Goal: Task Accomplishment & Management: Use online tool/utility

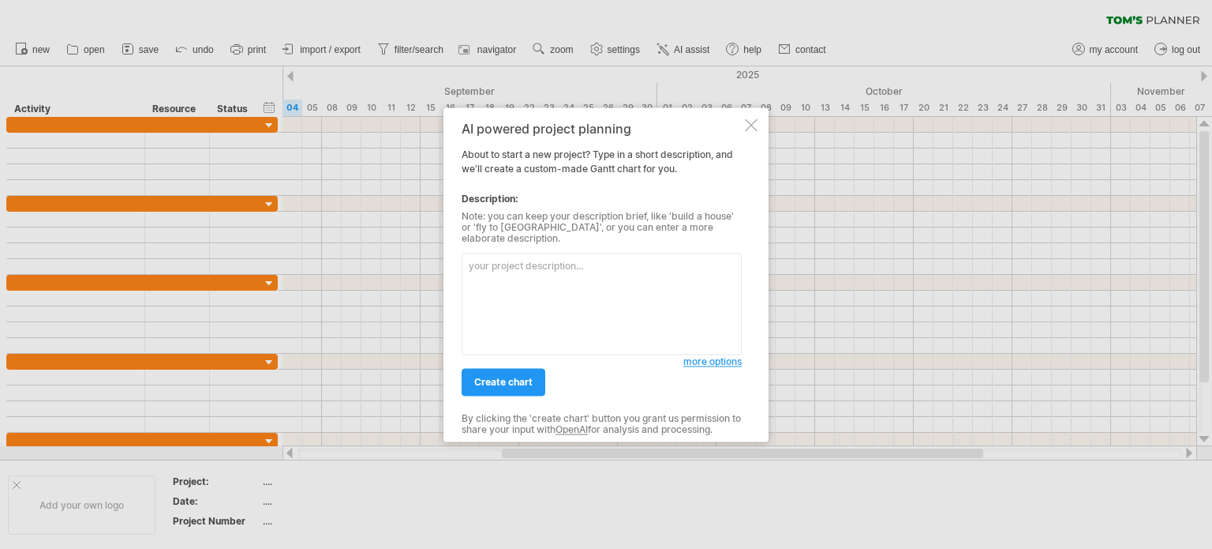
click at [753, 129] on div at bounding box center [751, 124] width 13 height 13
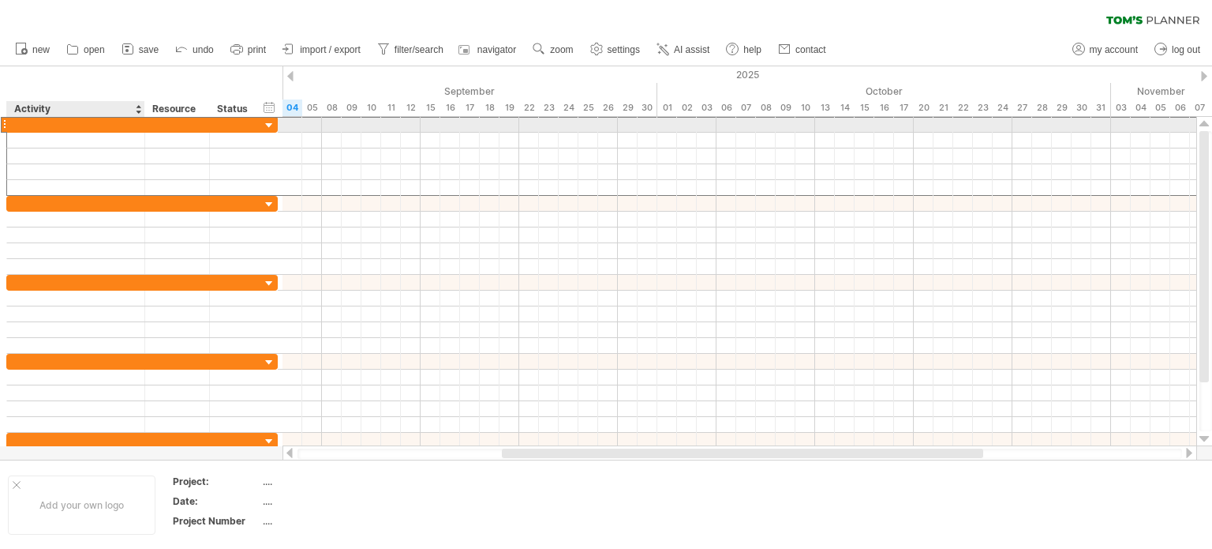
click at [53, 121] on div at bounding box center [76, 124] width 122 height 15
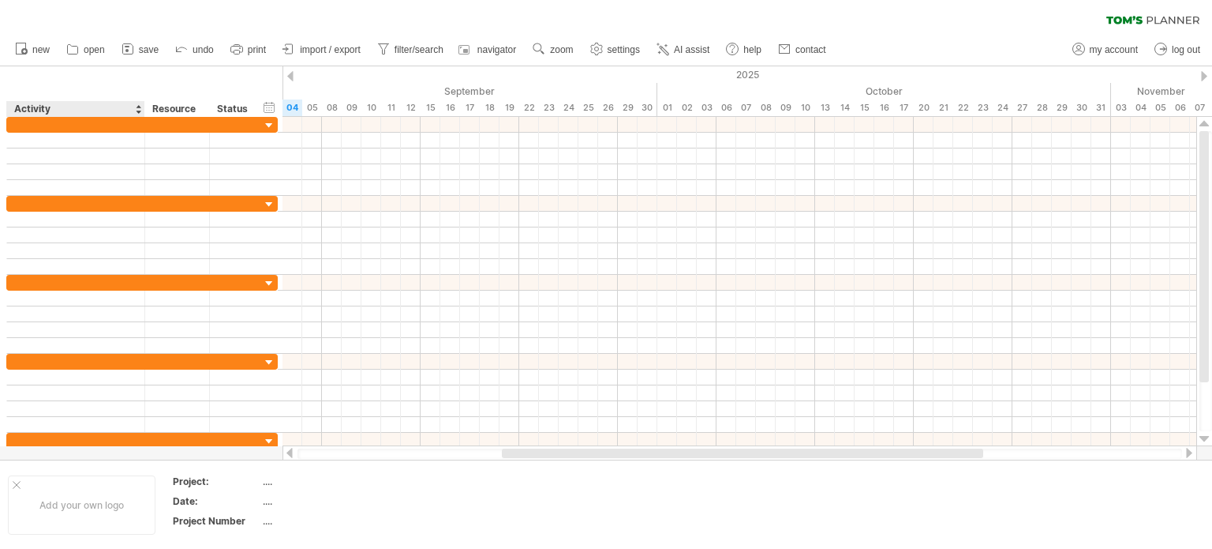
click at [134, 107] on div "Activity" at bounding box center [75, 109] width 122 height 16
click at [136, 110] on div at bounding box center [138, 109] width 6 height 16
click at [183, 116] on div "Resource" at bounding box center [176, 109] width 48 height 16
click at [185, 114] on input "********" at bounding box center [176, 109] width 48 height 16
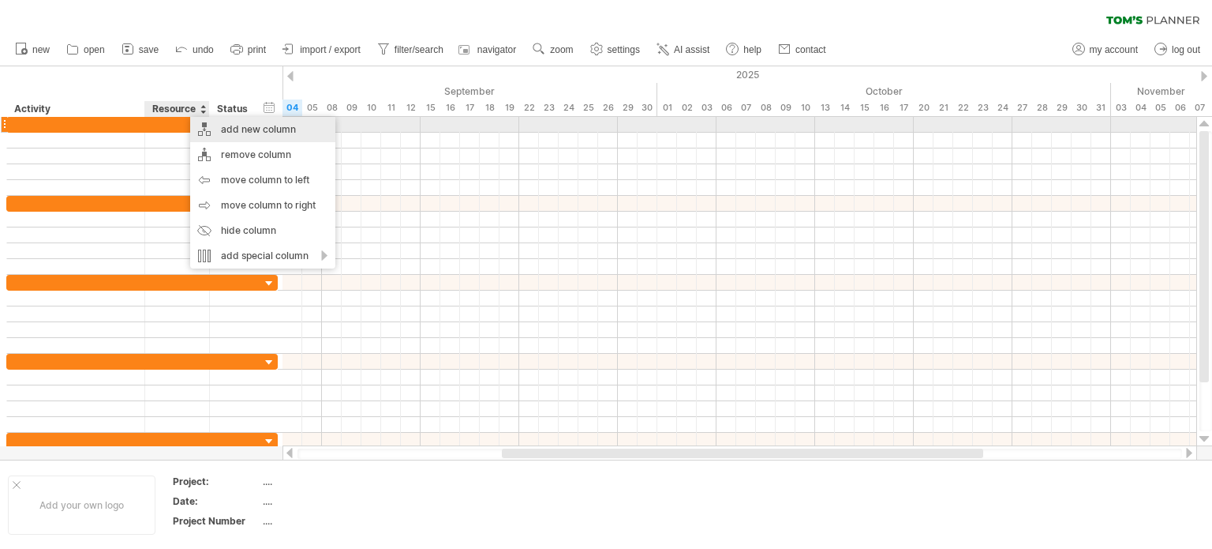
click at [205, 122] on div "add new column" at bounding box center [262, 129] width 145 height 25
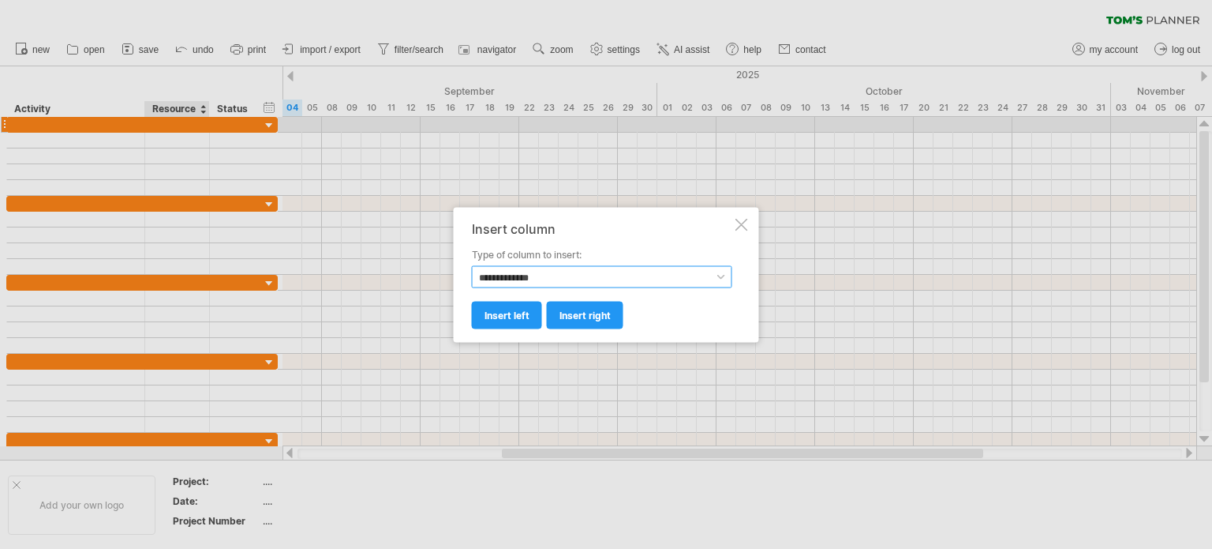
click at [593, 277] on select "**********" at bounding box center [602, 276] width 260 height 22
select select "*********"
click at [472, 265] on select "**********" at bounding box center [602, 276] width 260 height 22
click at [557, 312] on link "insert right" at bounding box center [585, 315] width 77 height 28
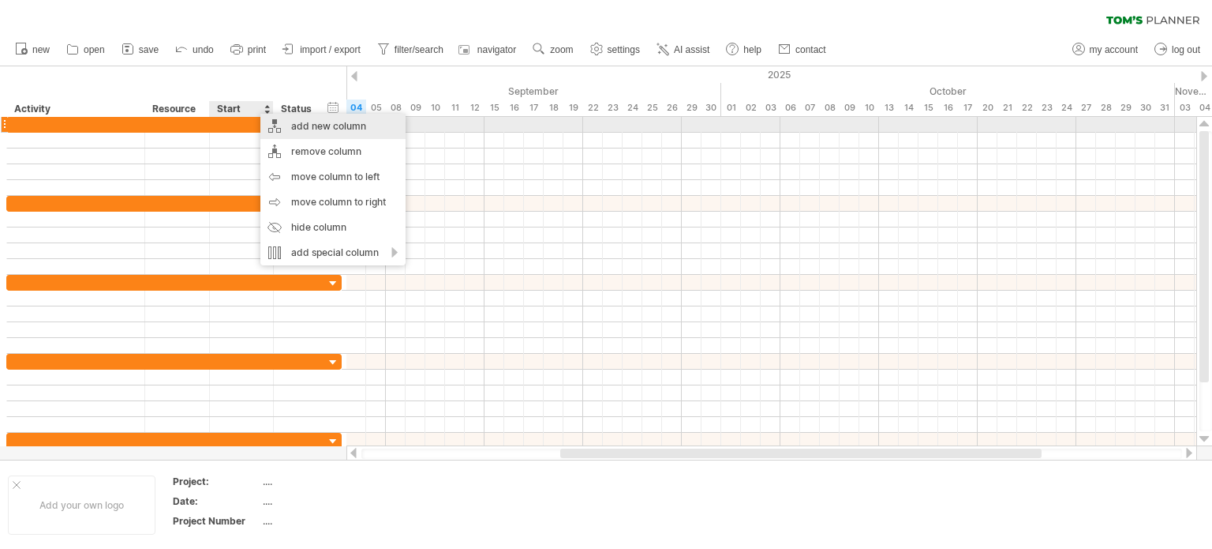
click at [306, 121] on div "add new column" at bounding box center [332, 126] width 145 height 25
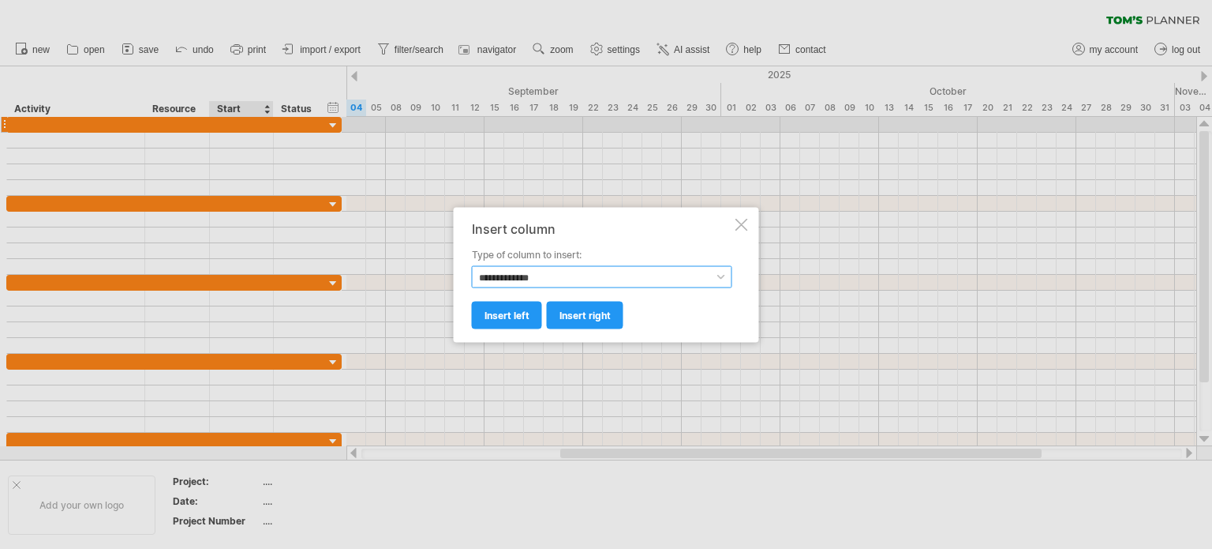
click at [560, 281] on select "**********" at bounding box center [602, 276] width 260 height 22
select select "*******"
click at [472, 265] on select "**********" at bounding box center [602, 276] width 260 height 22
click at [565, 315] on span "insert right" at bounding box center [585, 315] width 51 height 12
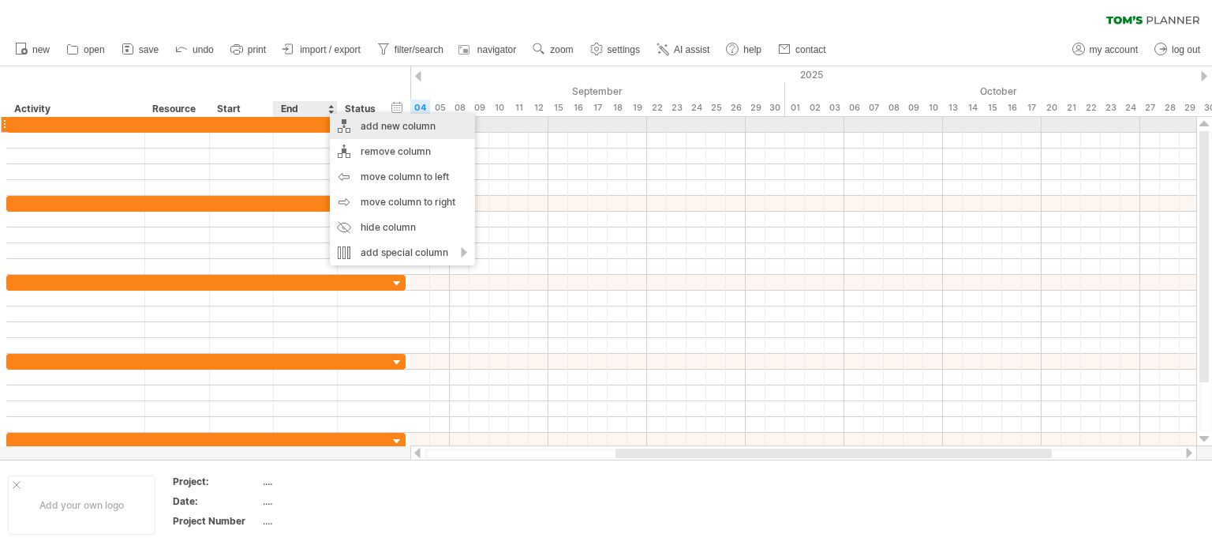
click at [384, 126] on div "add new column" at bounding box center [402, 126] width 145 height 25
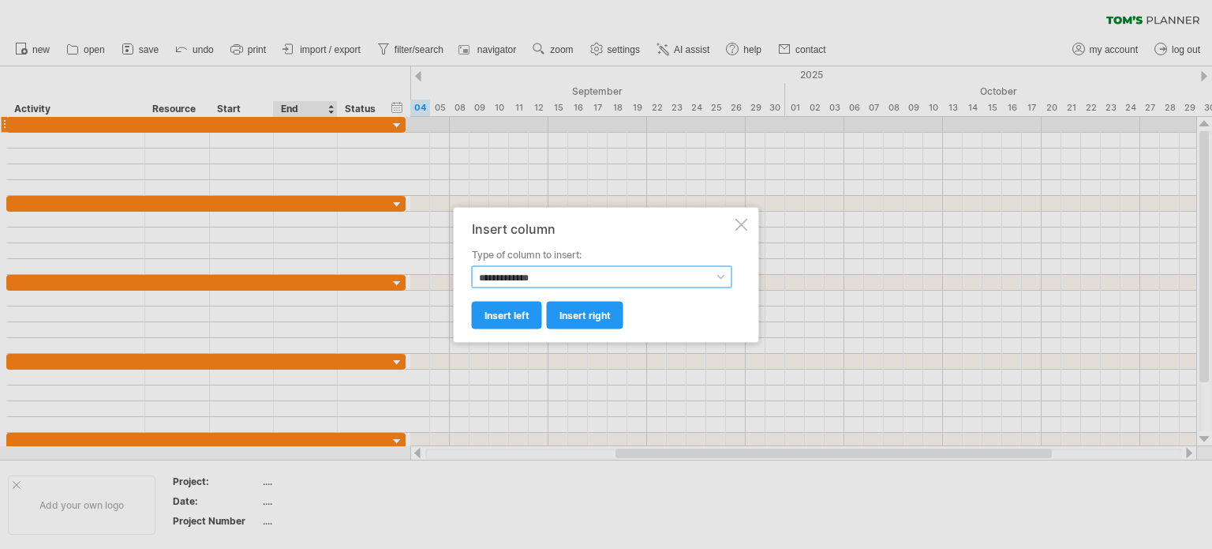
click at [521, 276] on select "**********" at bounding box center [602, 276] width 260 height 22
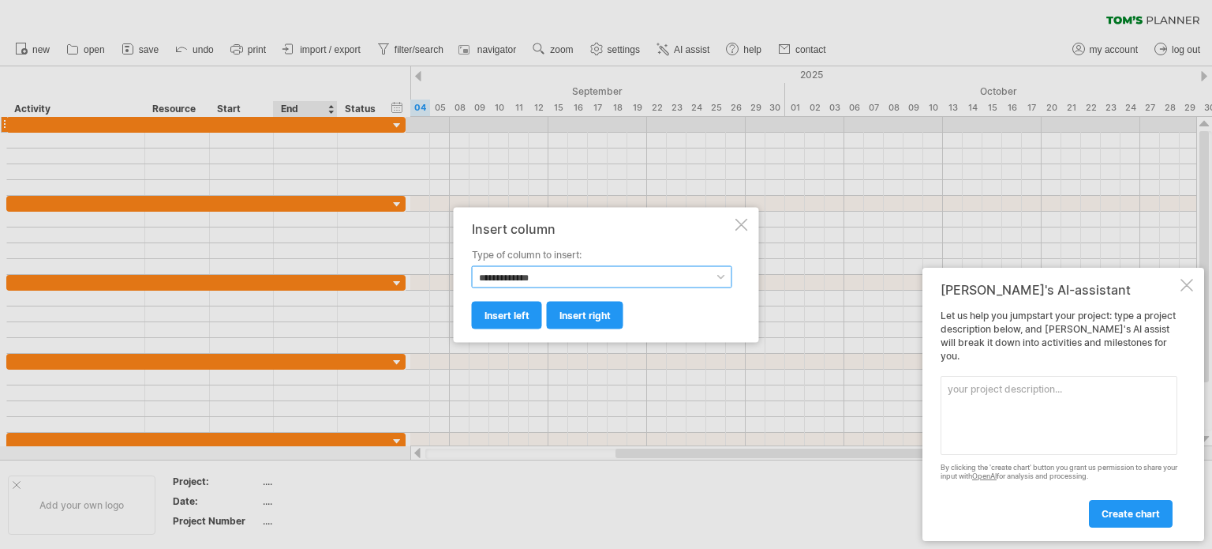
select select "********"
click at [472, 265] on select "**********" at bounding box center [602, 276] width 260 height 22
click at [566, 311] on span "insert right" at bounding box center [585, 315] width 51 height 12
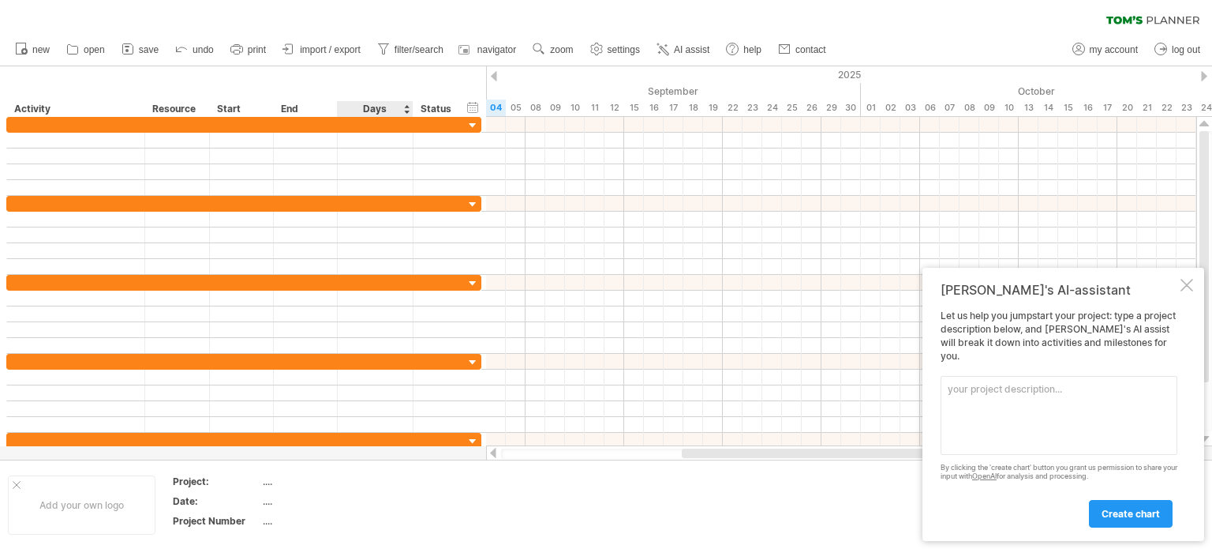
click at [374, 105] on div "Days" at bounding box center [374, 109] width 75 height 16
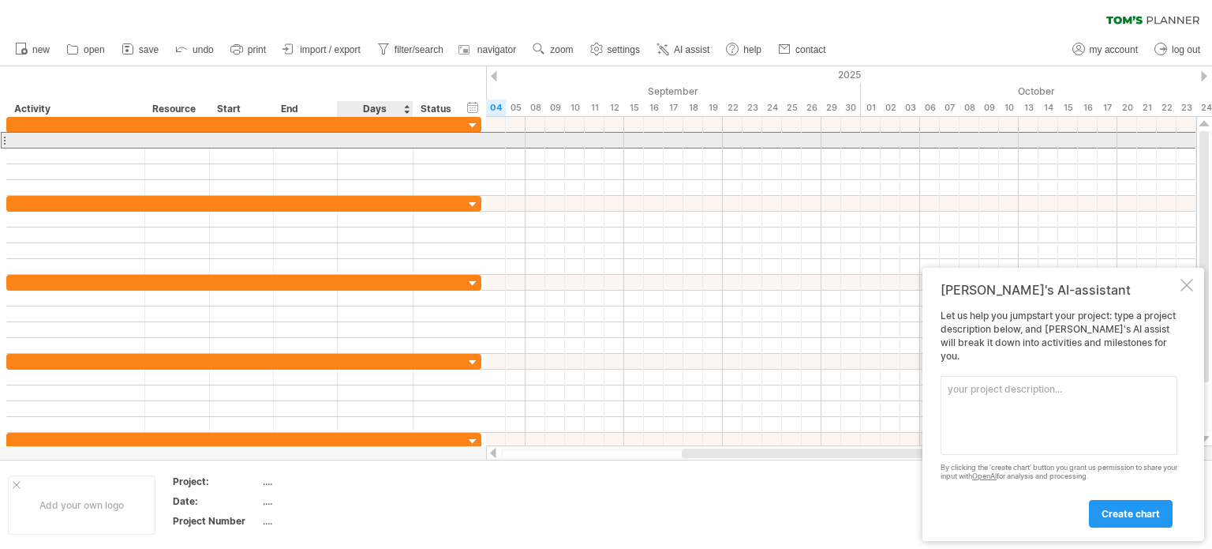
click at [363, 140] on div at bounding box center [375, 140] width 59 height 15
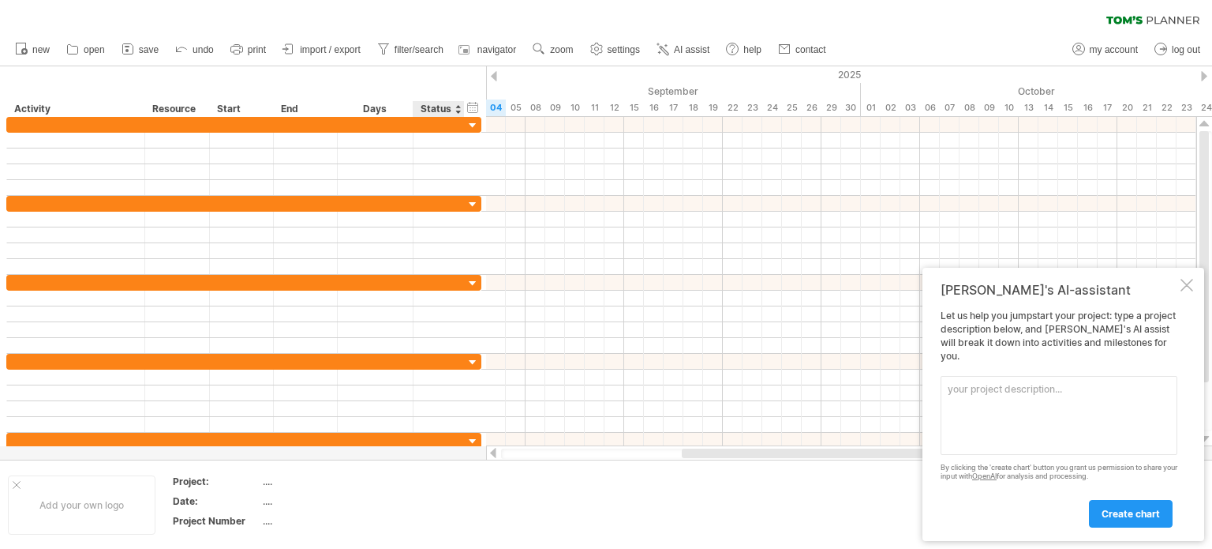
click at [442, 116] on div "Status" at bounding box center [438, 109] width 35 height 16
drag, startPoint x: 444, startPoint y: 113, endPoint x: 471, endPoint y: 125, distance: 30.4
click at [471, 125] on div "Trying to reach [DOMAIN_NAME] Connected again... 0% clear filter new" at bounding box center [606, 274] width 1212 height 549
click at [471, 125] on div at bounding box center [473, 125] width 15 height 15
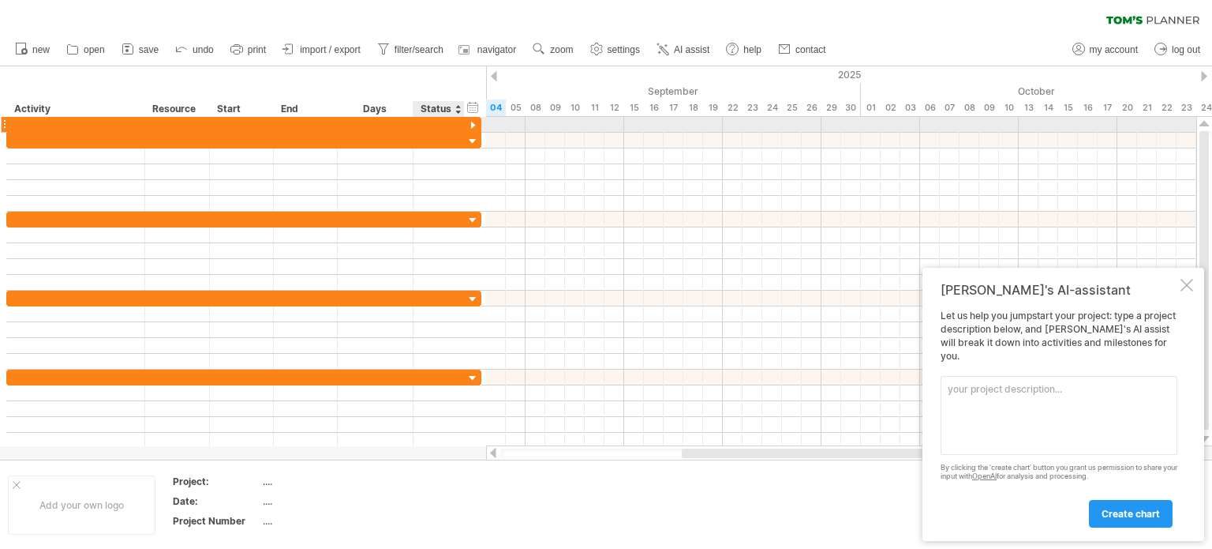
click at [471, 125] on div at bounding box center [473, 125] width 15 height 15
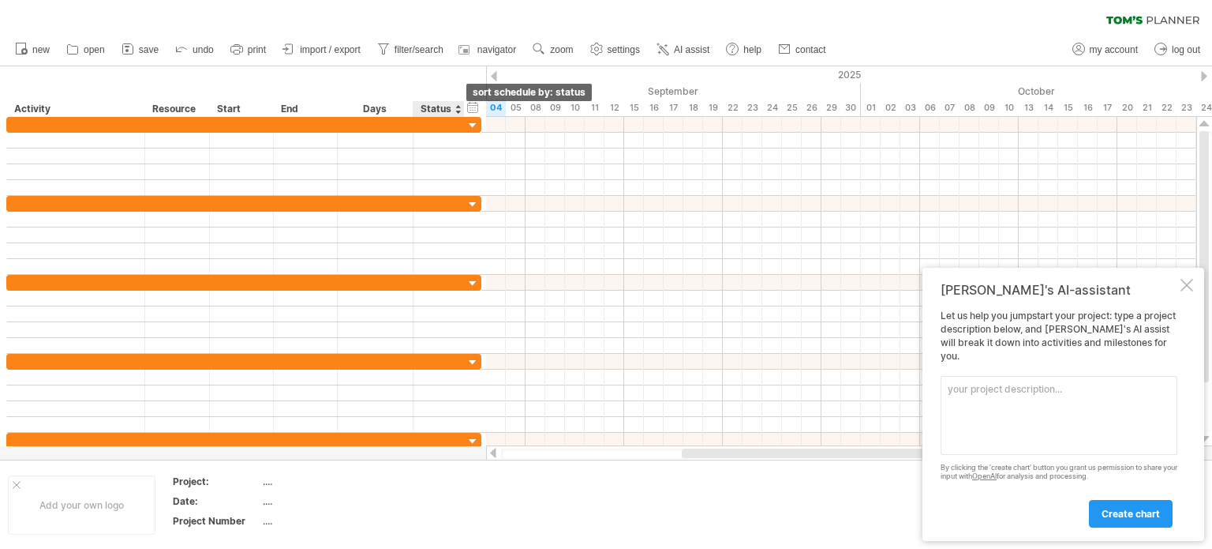
click at [457, 103] on div at bounding box center [458, 109] width 6 height 16
click at [456, 111] on div at bounding box center [458, 109] width 6 height 16
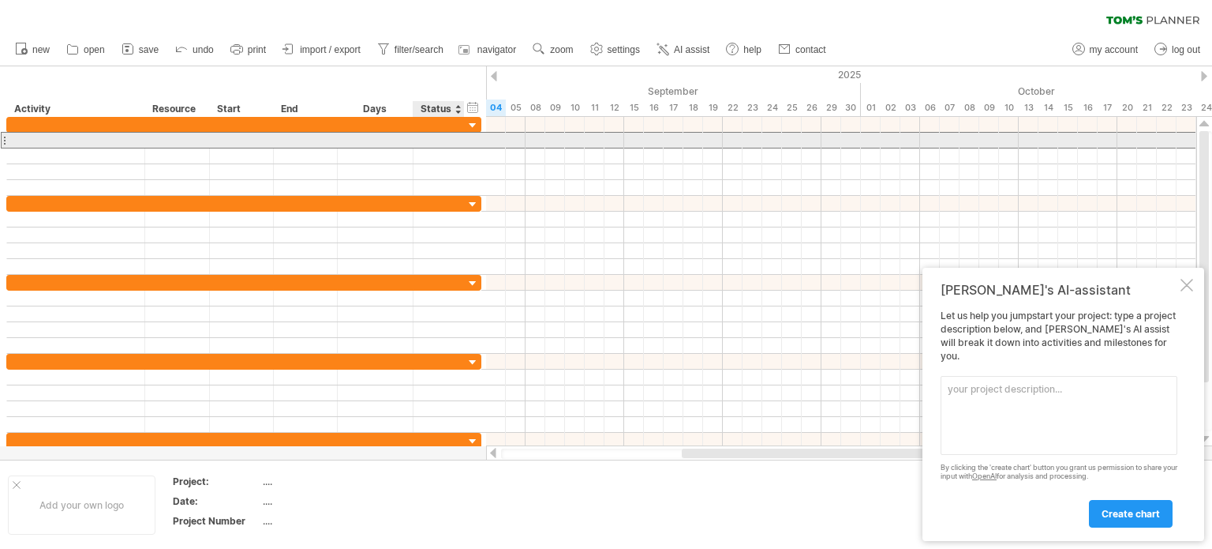
click at [444, 138] on div at bounding box center [438, 140] width 35 height 15
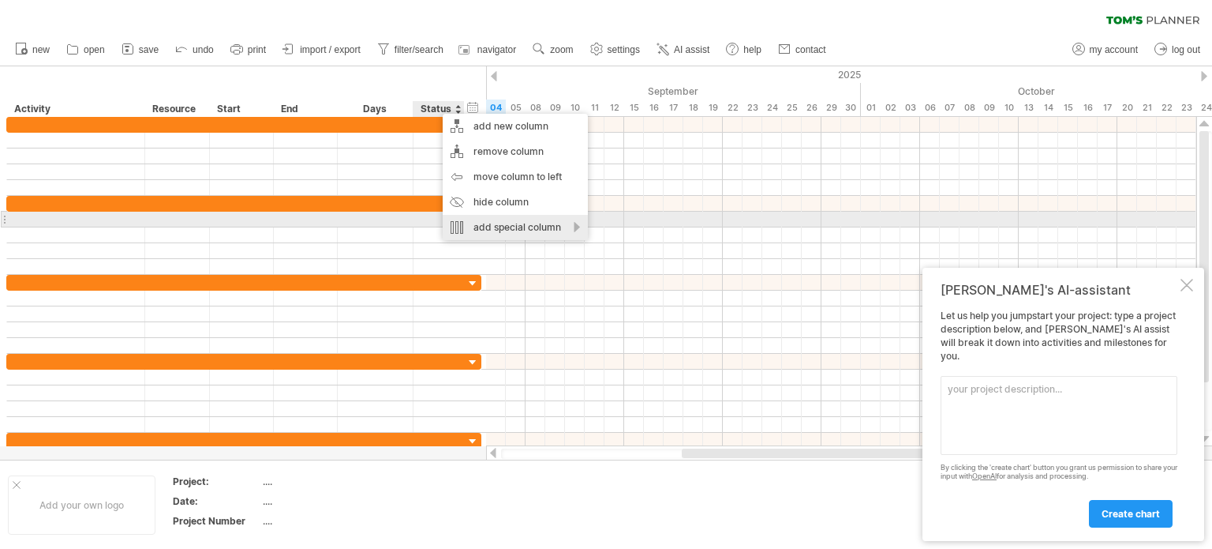
click at [552, 218] on div "add special column" at bounding box center [515, 227] width 145 height 25
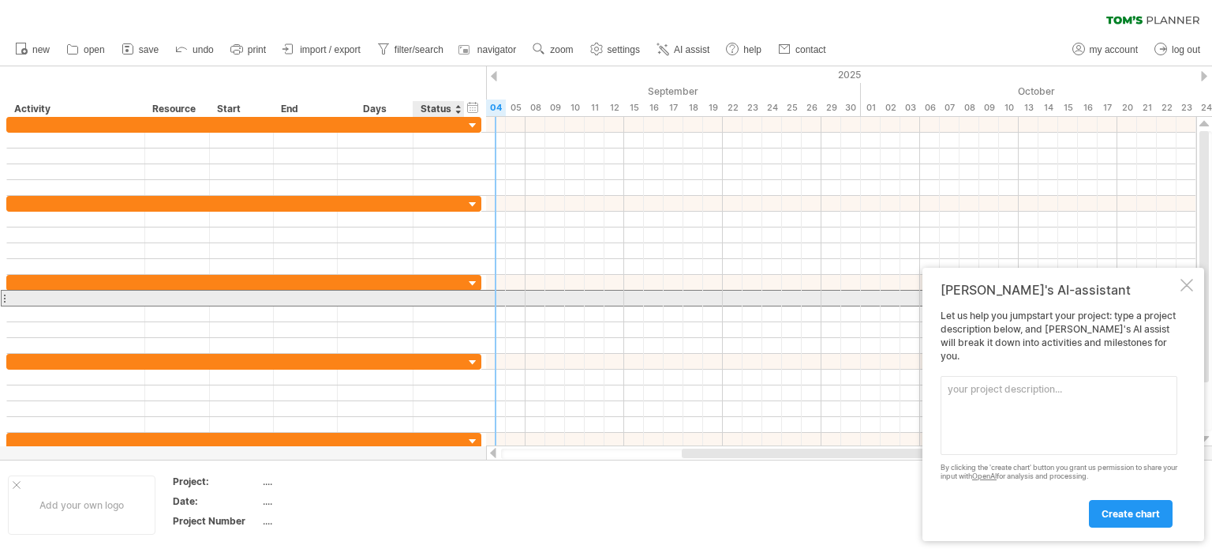
click at [382, 296] on div at bounding box center [375, 297] width 59 height 15
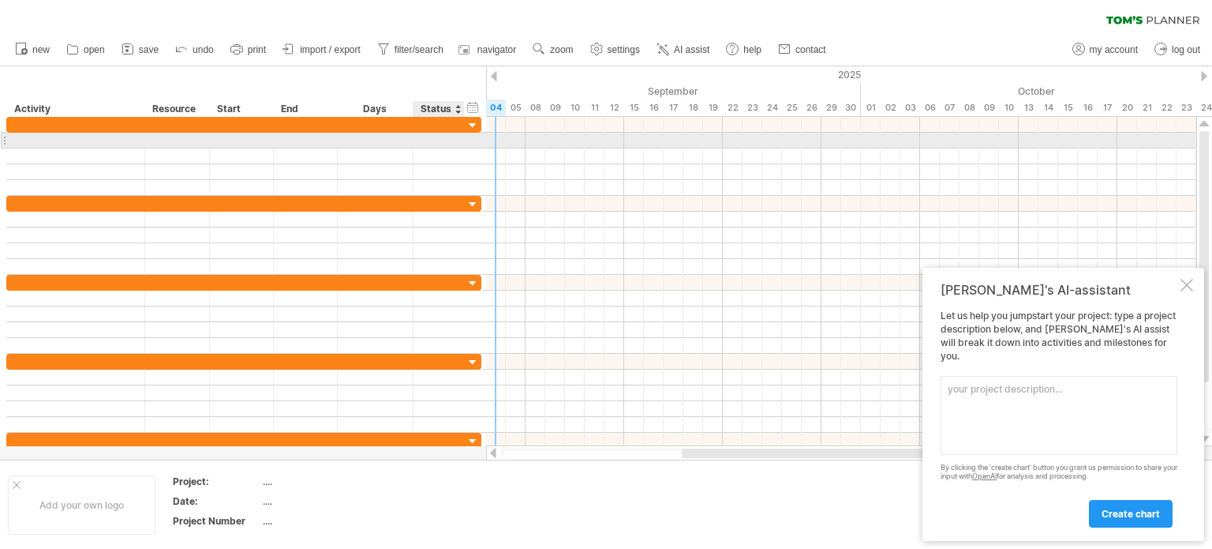
click at [459, 144] on div at bounding box center [463, 141] width 8 height 16
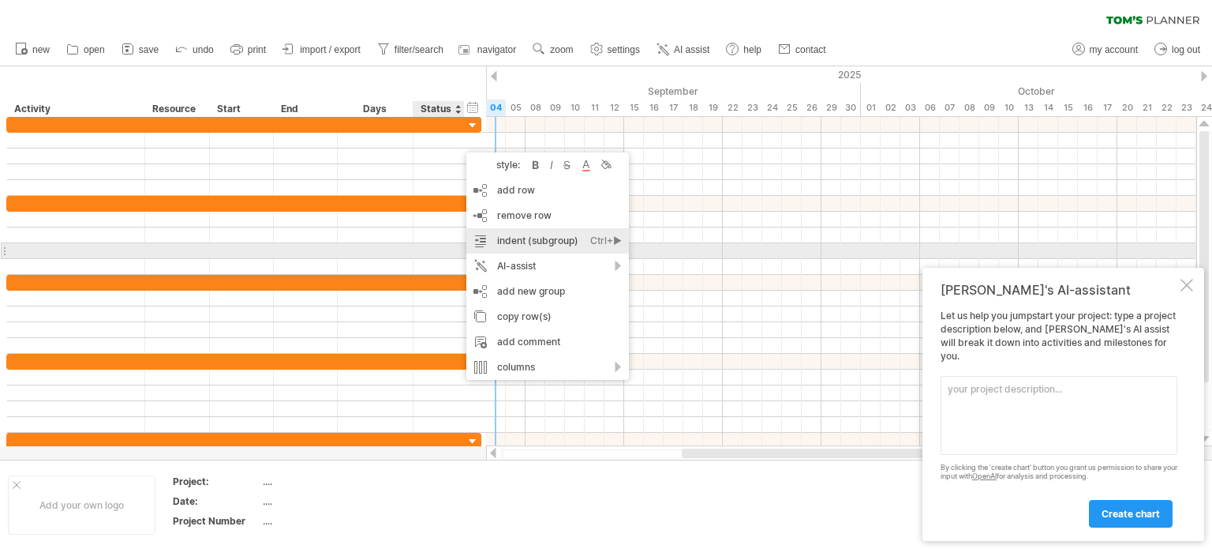
click at [511, 245] on div "indent (subgroup) Ctrl+► Cmd+►" at bounding box center [547, 240] width 163 height 25
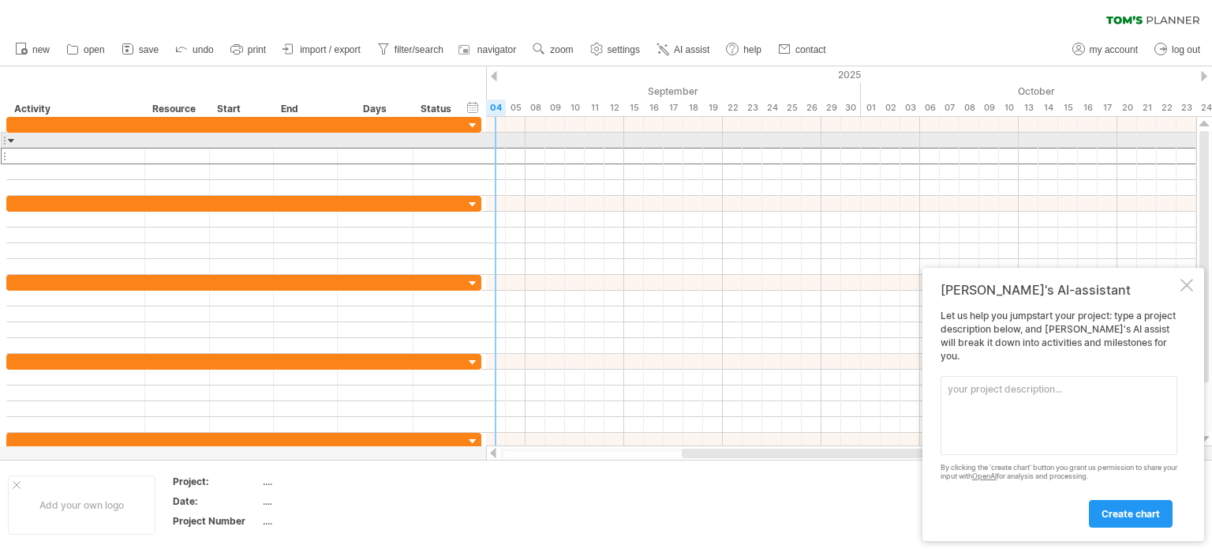
click at [8, 140] on div at bounding box center [11, 140] width 7 height 15
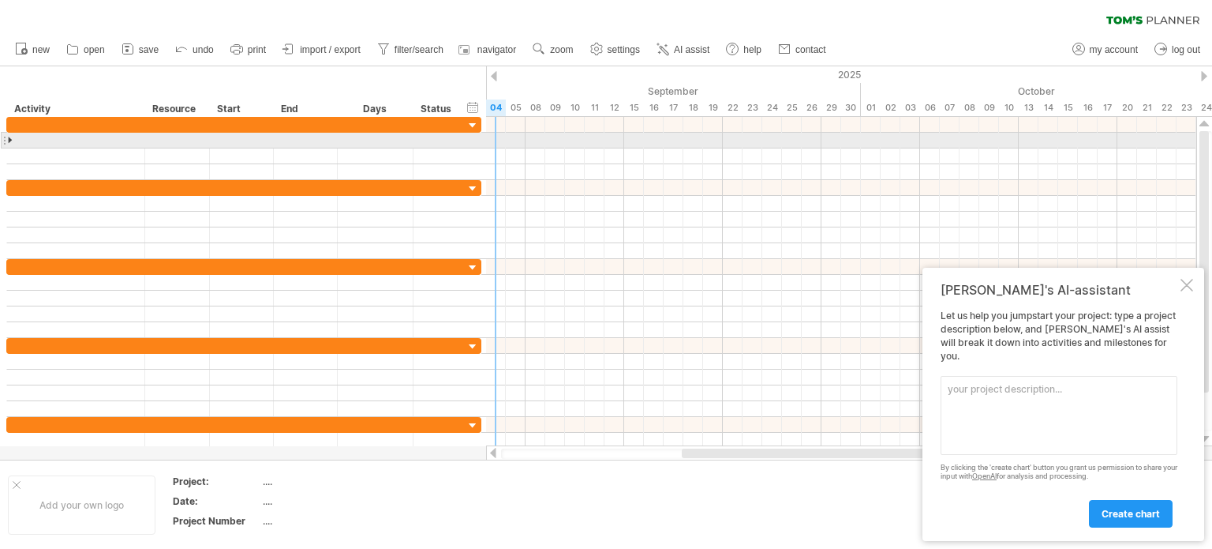
click at [8, 140] on div at bounding box center [11, 140] width 7 height 15
click at [435, 144] on div at bounding box center [438, 140] width 35 height 15
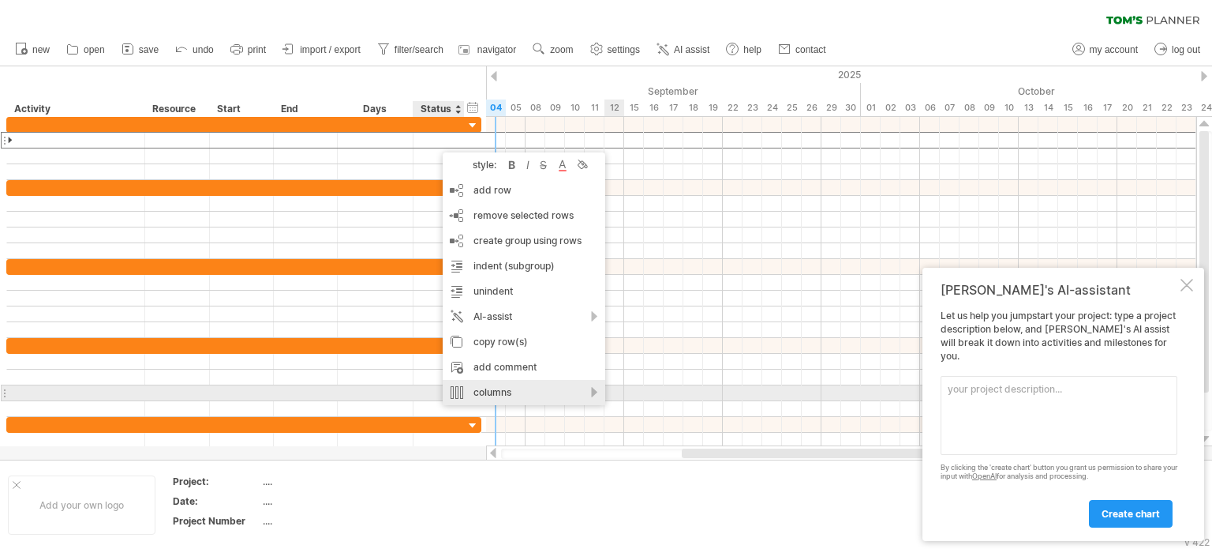
click at [586, 395] on div "columns" at bounding box center [524, 392] width 163 height 25
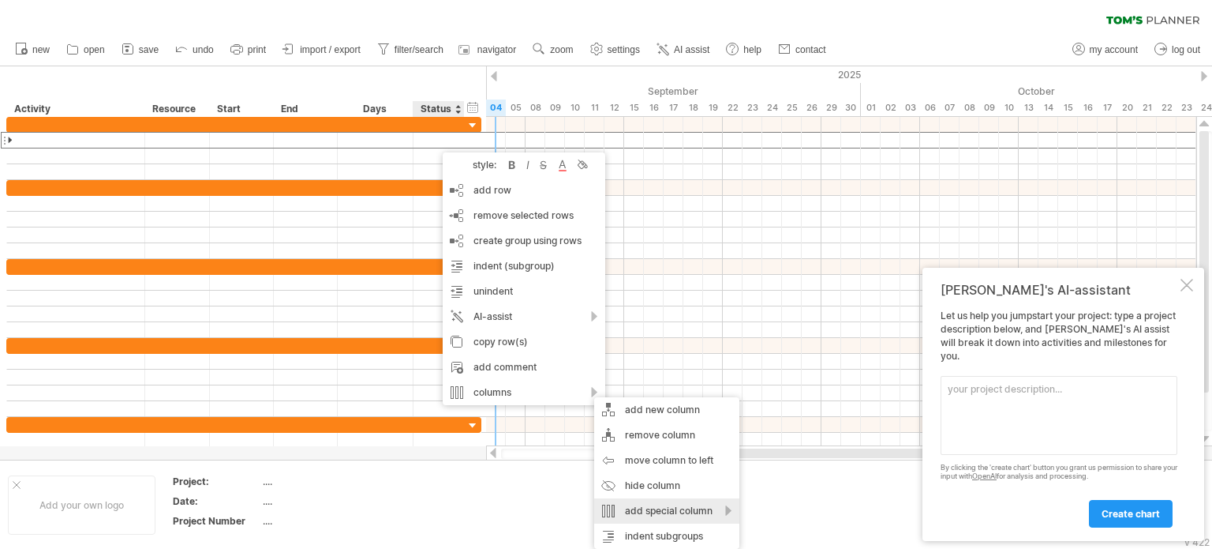
click at [728, 511] on div "add special column" at bounding box center [666, 510] width 145 height 25
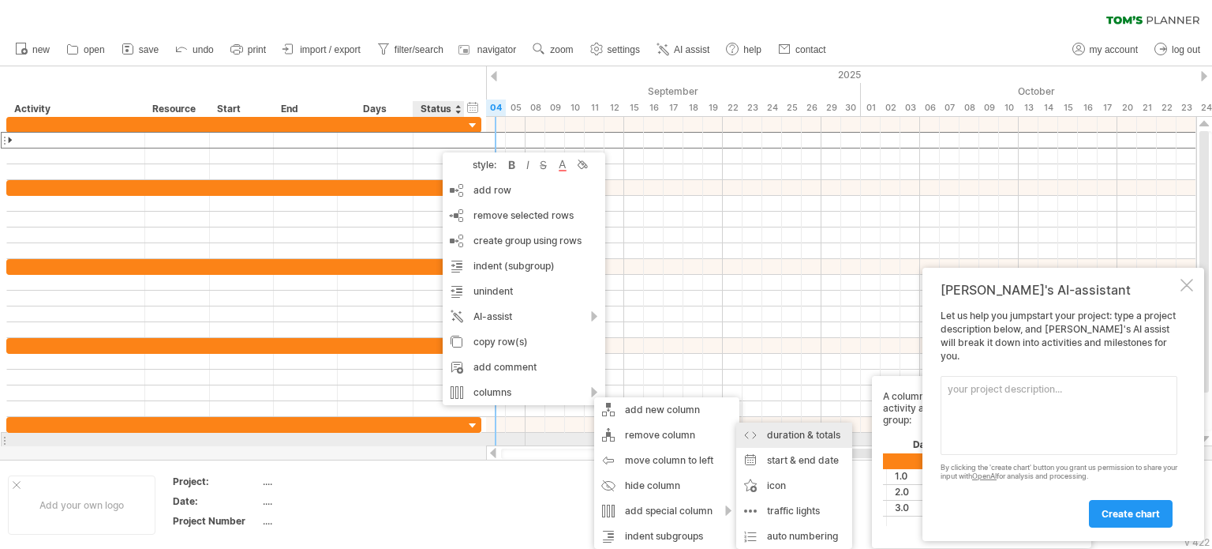
click at [773, 441] on div "duration & totals A column showing the duration of each activity and the total …" at bounding box center [794, 434] width 116 height 25
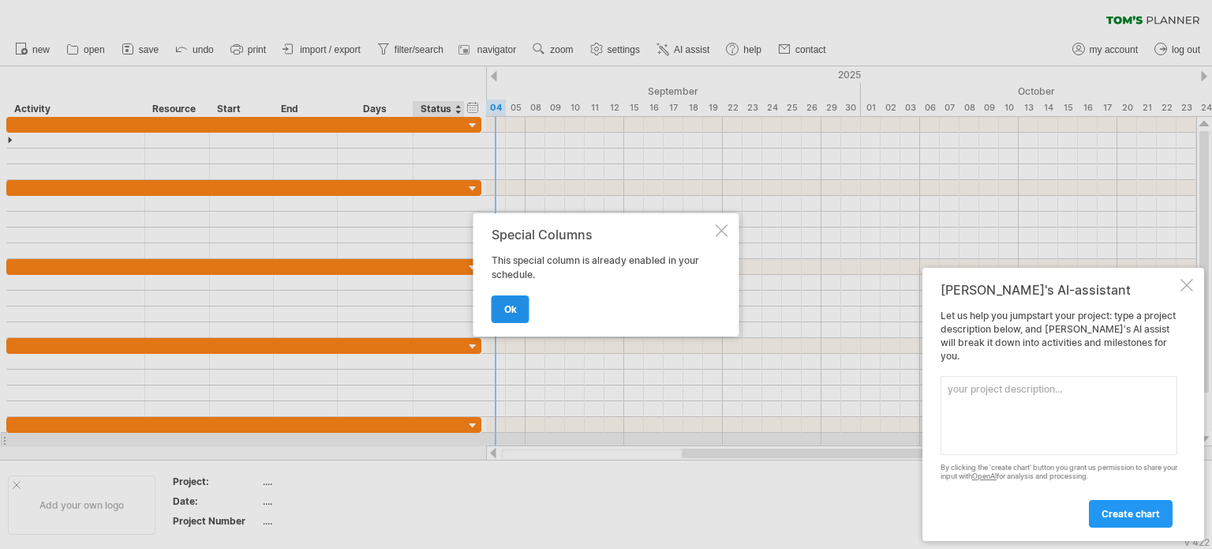
click at [521, 301] on link "ok" at bounding box center [511, 309] width 38 height 28
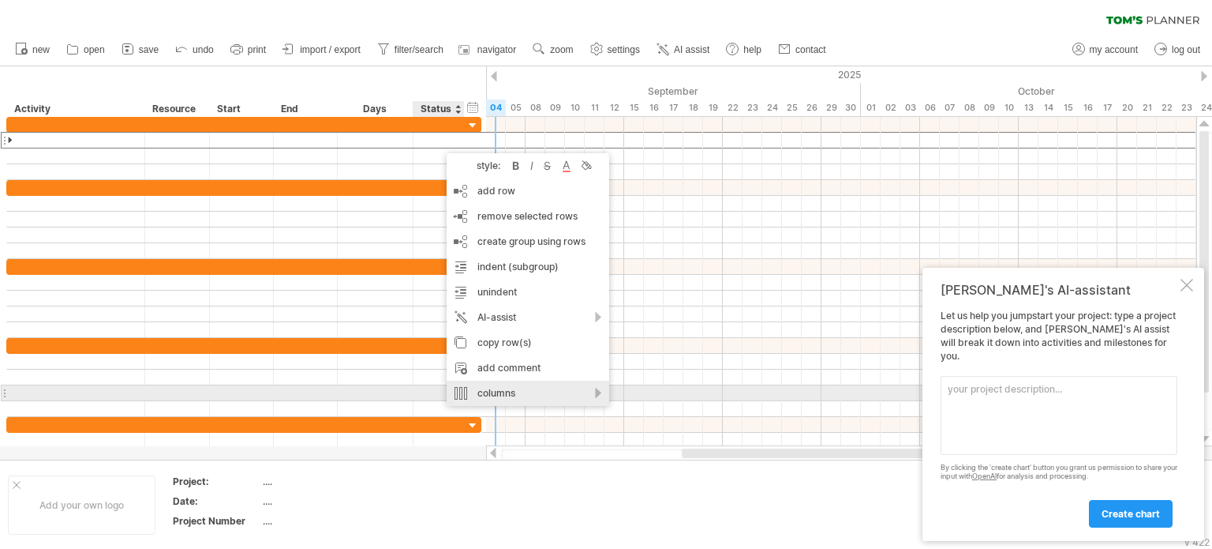
click at [530, 388] on div "columns" at bounding box center [528, 392] width 163 height 25
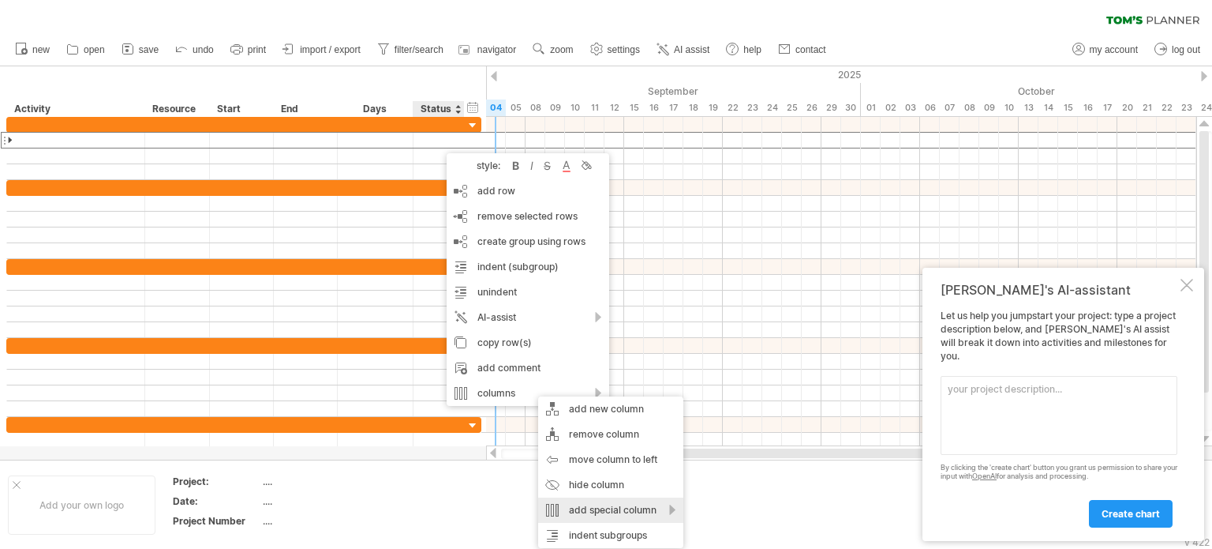
click at [661, 518] on div "add special column" at bounding box center [610, 509] width 145 height 25
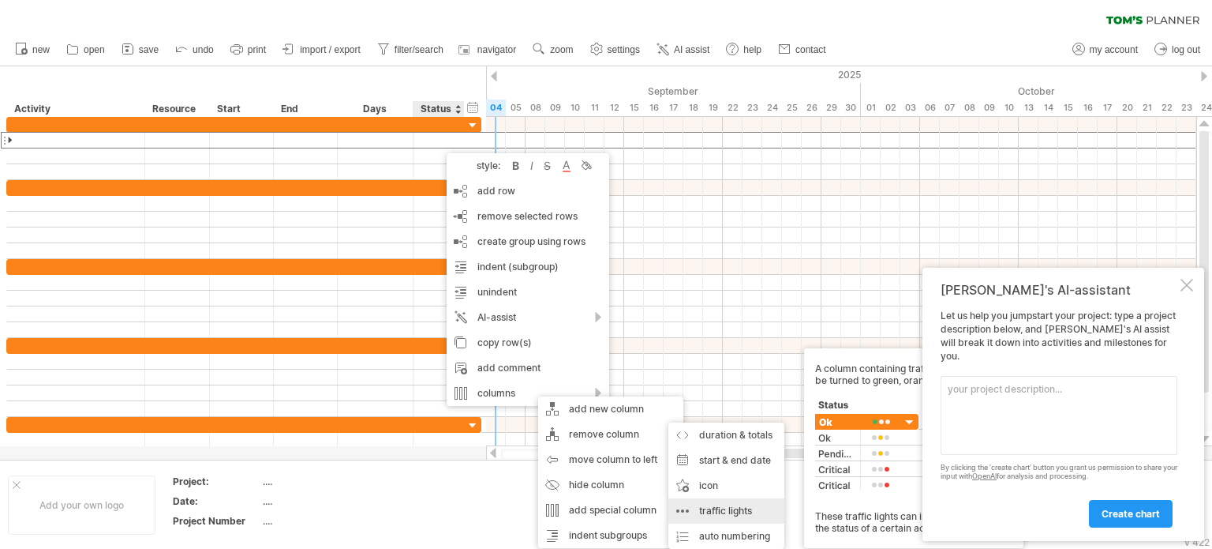
click at [726, 514] on div "traffic lights A column containing traffic lights which can be turned to green,…" at bounding box center [726, 510] width 116 height 25
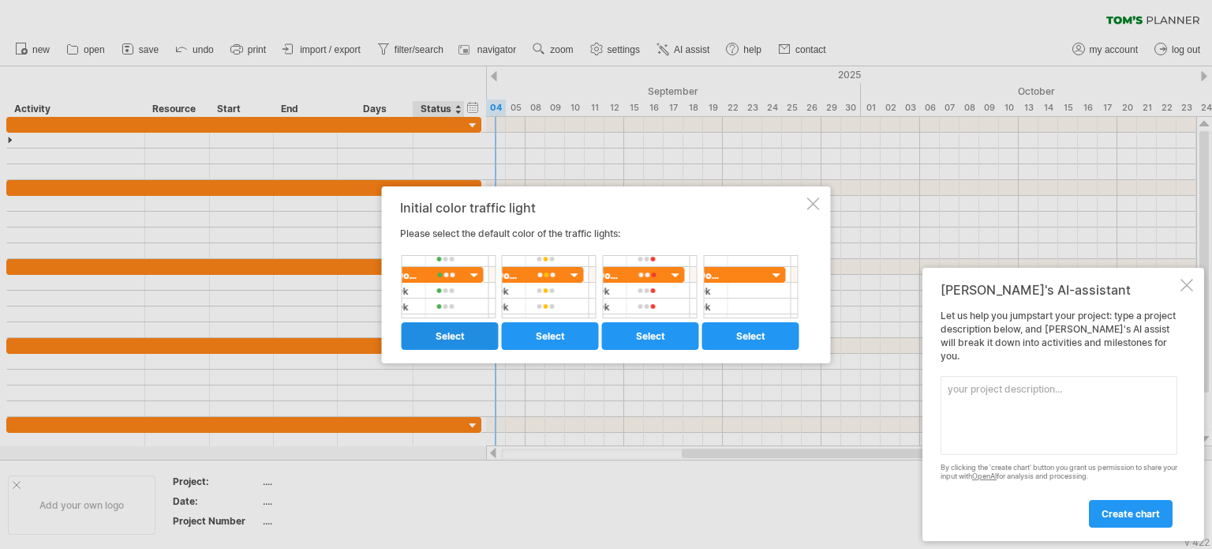
click at [448, 339] on span "select" at bounding box center [450, 336] width 29 height 12
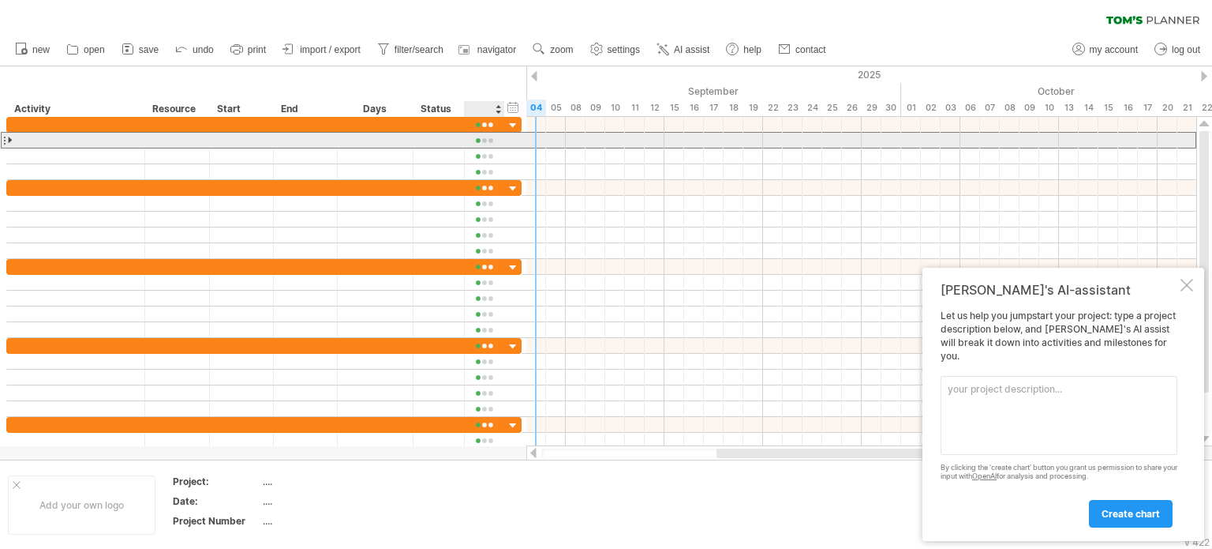
click at [490, 143] on div at bounding box center [485, 141] width 24 height 12
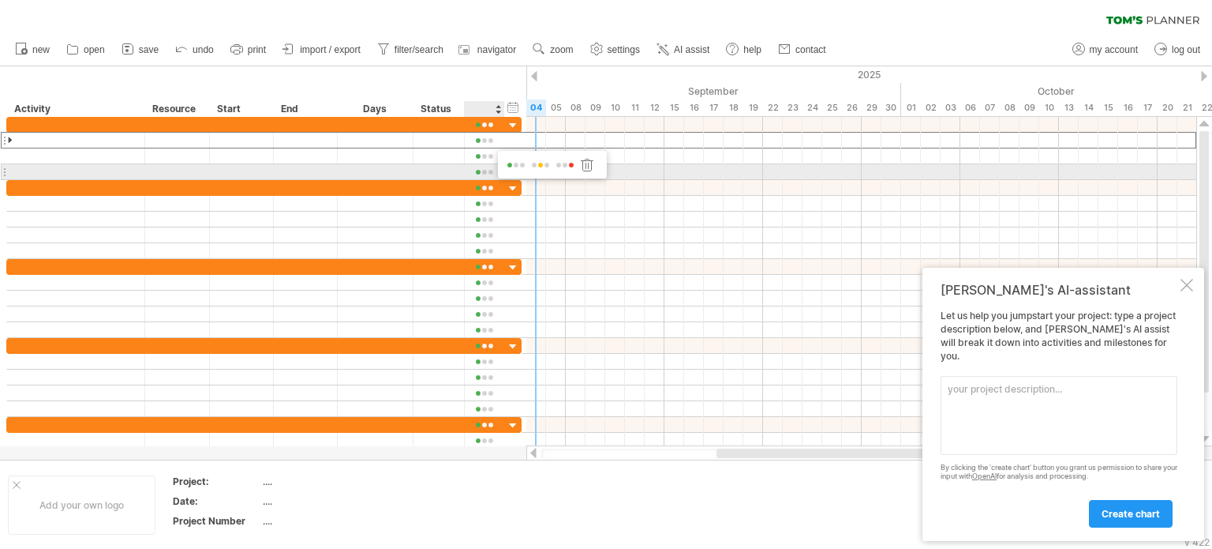
click at [539, 168] on span at bounding box center [541, 165] width 22 height 12
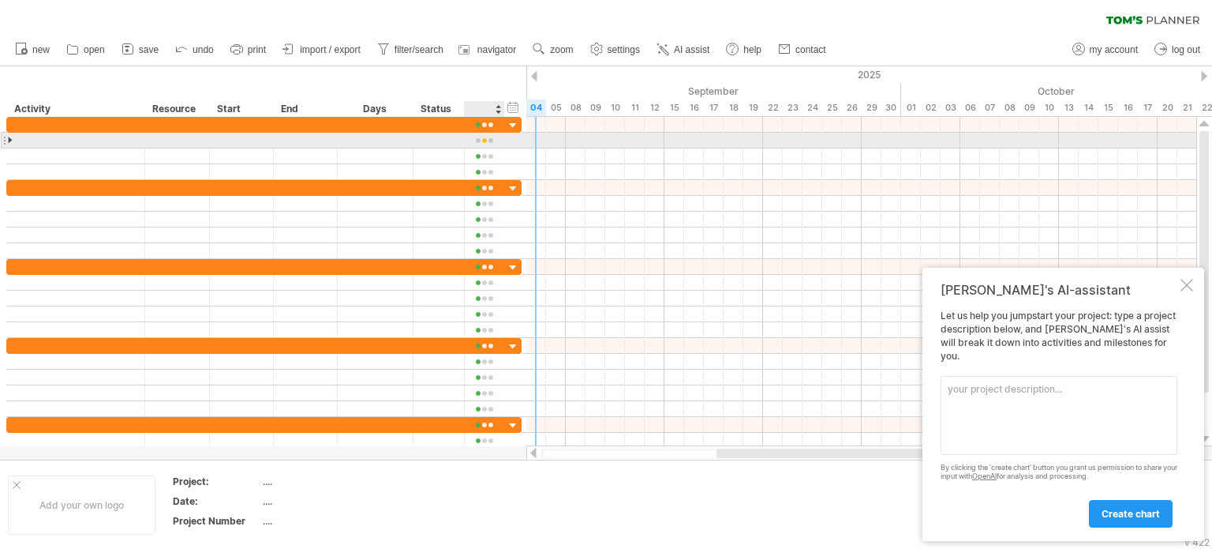
click at [484, 140] on div at bounding box center [485, 141] width 24 height 12
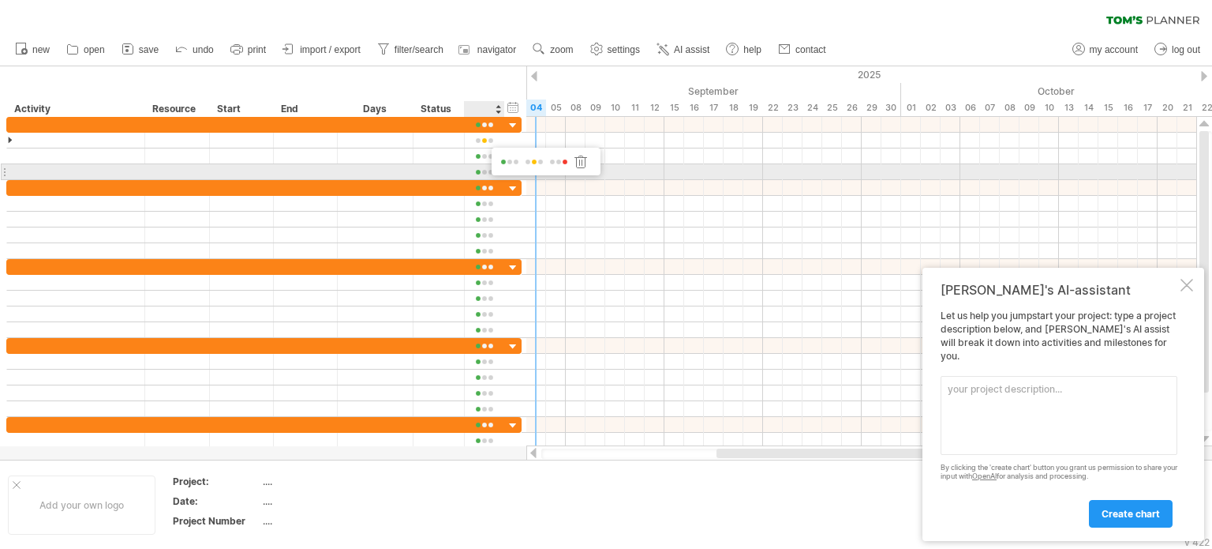
click at [567, 167] on span at bounding box center [559, 162] width 22 height 12
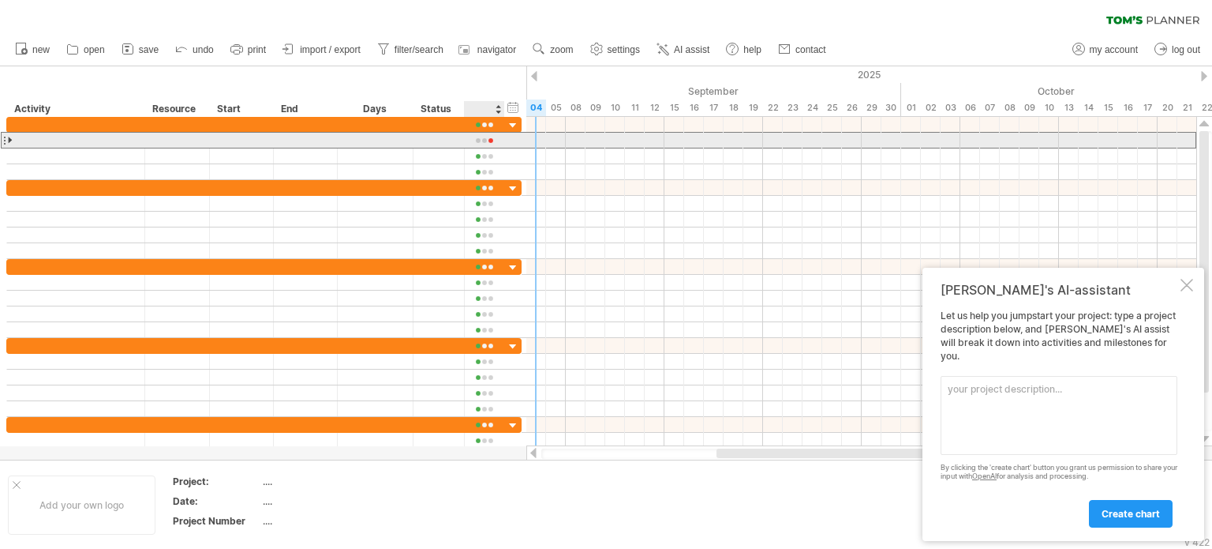
click at [479, 140] on div at bounding box center [485, 141] width 24 height 12
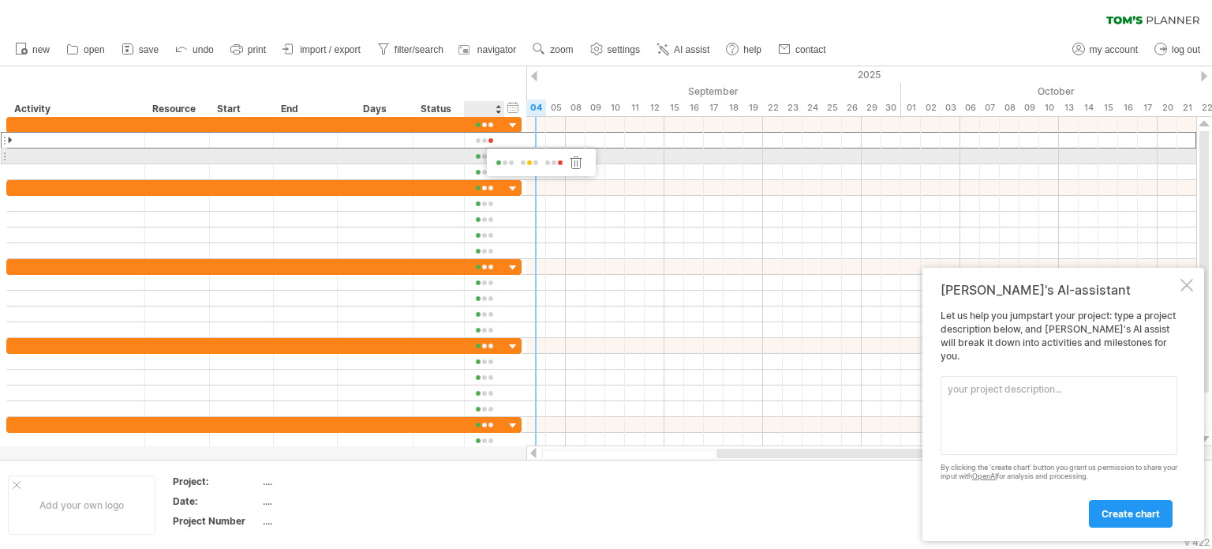
click at [496, 158] on span at bounding box center [505, 163] width 22 height 12
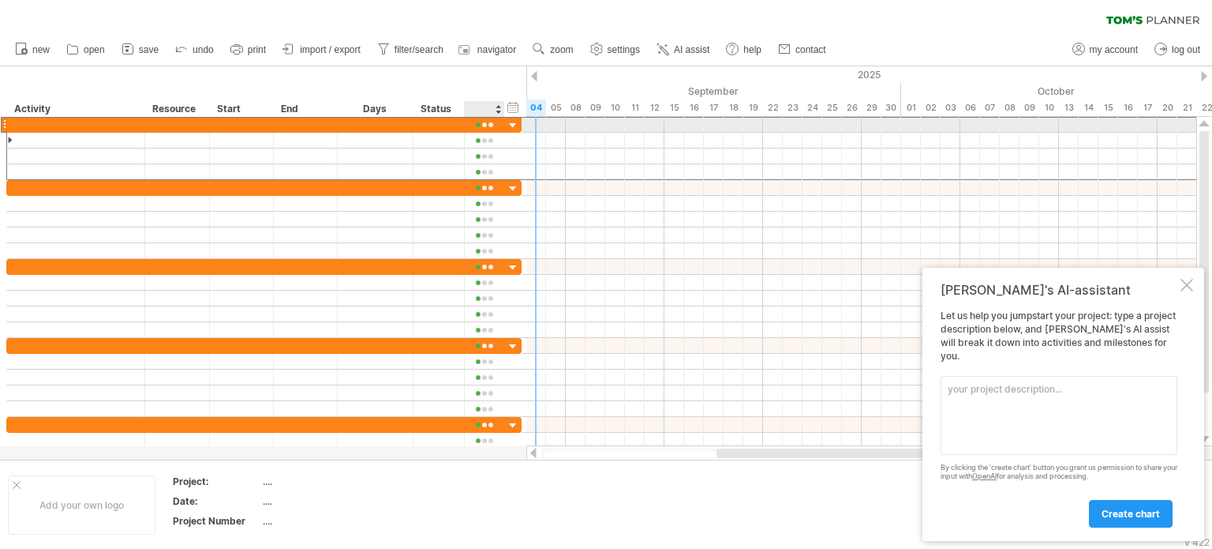
click at [473, 129] on div at bounding box center [485, 125] width 24 height 12
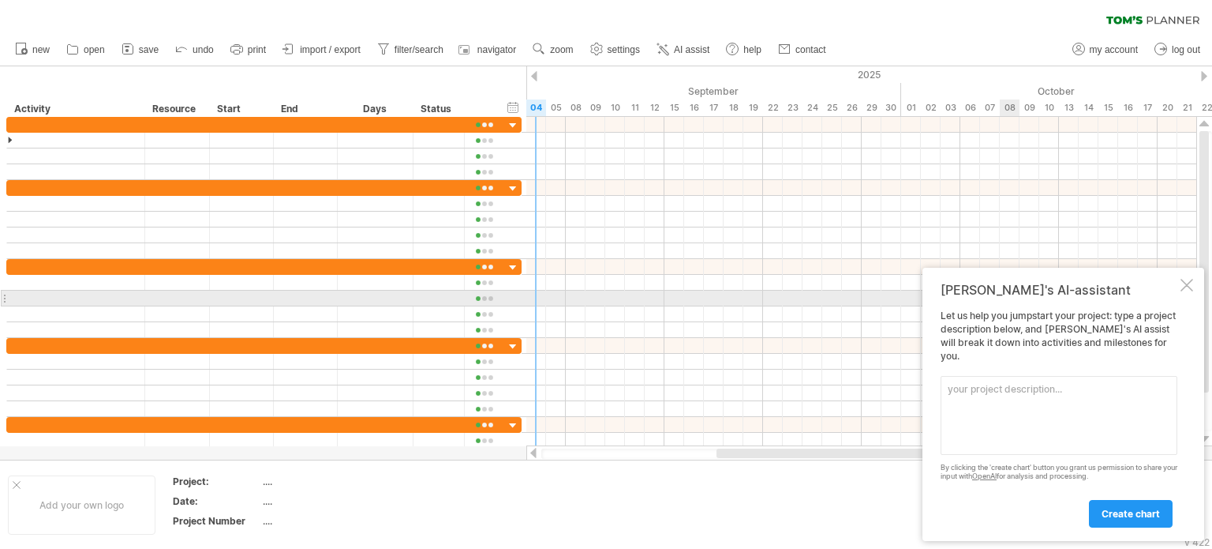
drag, startPoint x: 1202, startPoint y: 297, endPoint x: 1193, endPoint y: 302, distance: 10.3
click at [1193, 302] on div "[PERSON_NAME]'s AI-assistant Let us help you jumpstart your project: type a pro…" at bounding box center [1064, 404] width 282 height 273
click at [1182, 291] on div at bounding box center [1187, 285] width 13 height 13
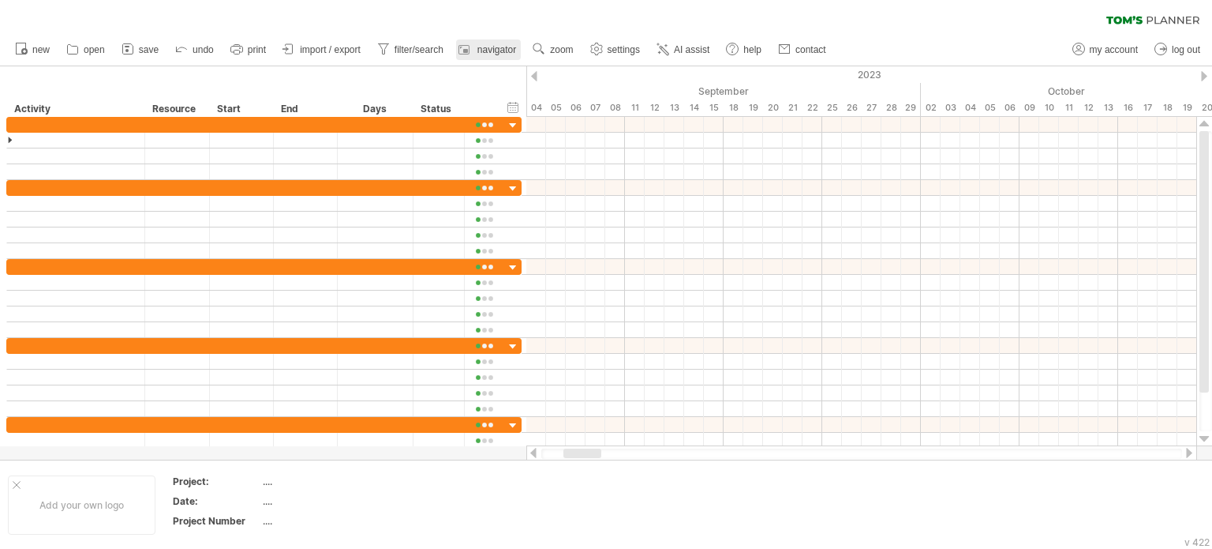
click at [504, 53] on span "navigator" at bounding box center [496, 49] width 39 height 11
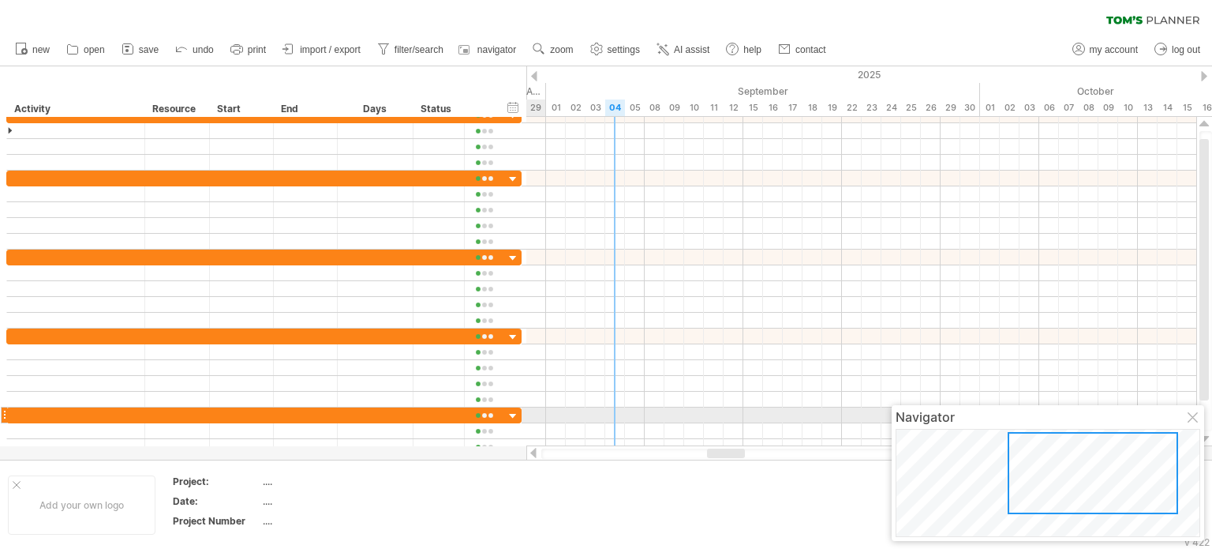
click at [1195, 413] on div at bounding box center [1194, 418] width 13 height 13
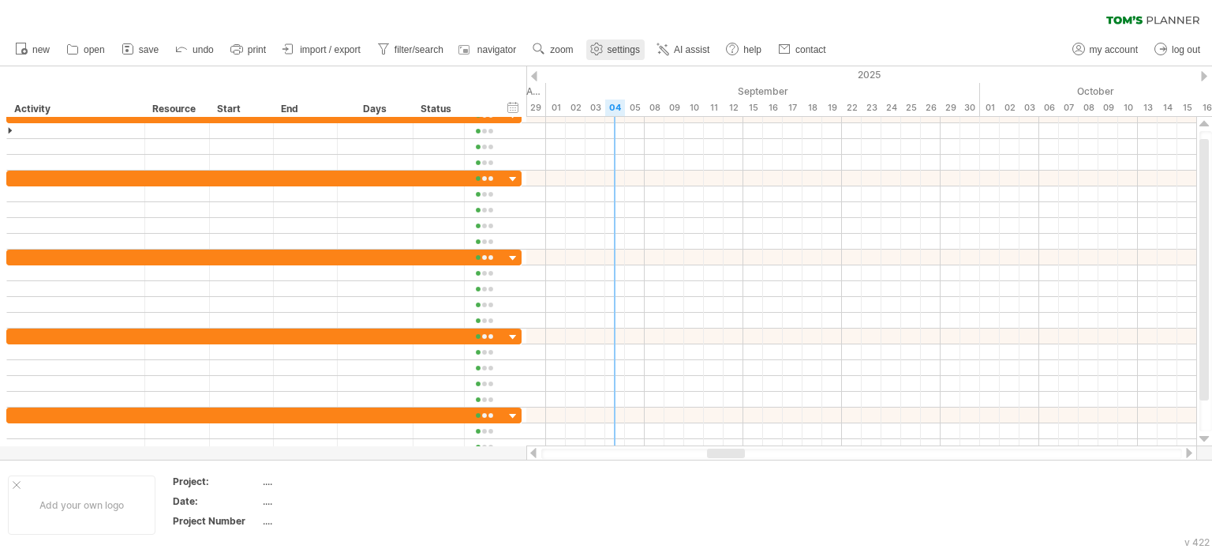
click at [634, 56] on link "settings" at bounding box center [615, 49] width 58 height 21
select select "*"
select select "**"
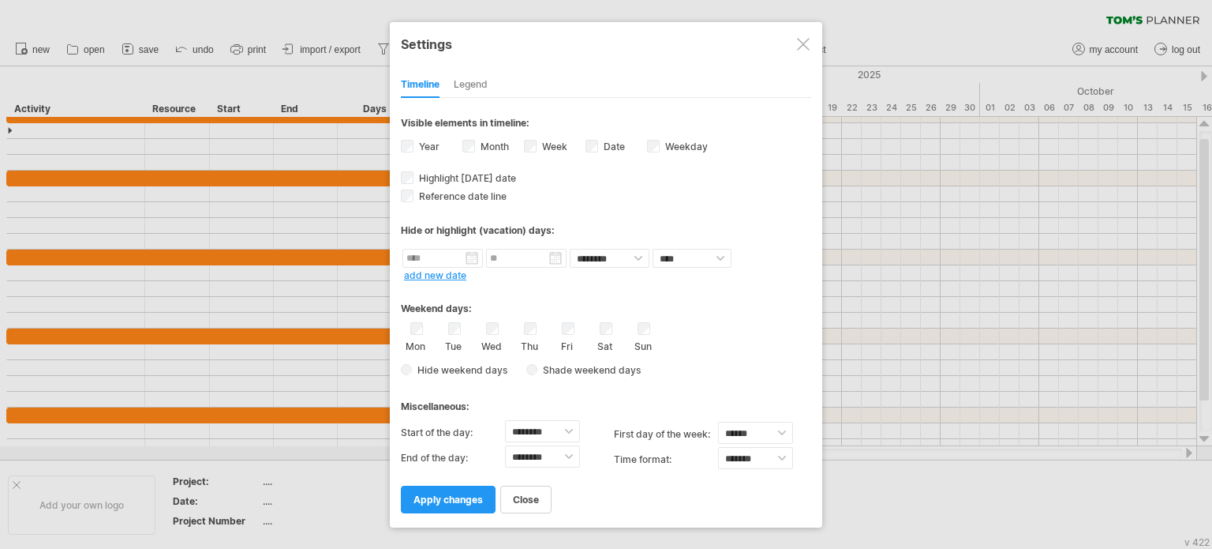
click at [475, 93] on div "Legend" at bounding box center [471, 85] width 34 height 25
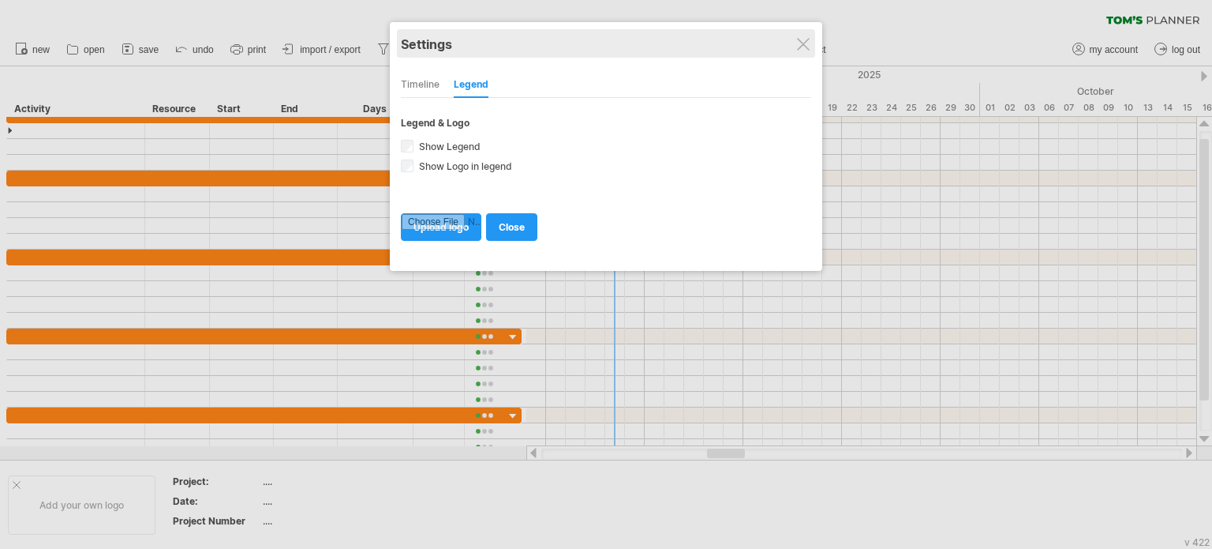
click at [811, 44] on div "Settings" at bounding box center [606, 43] width 410 height 28
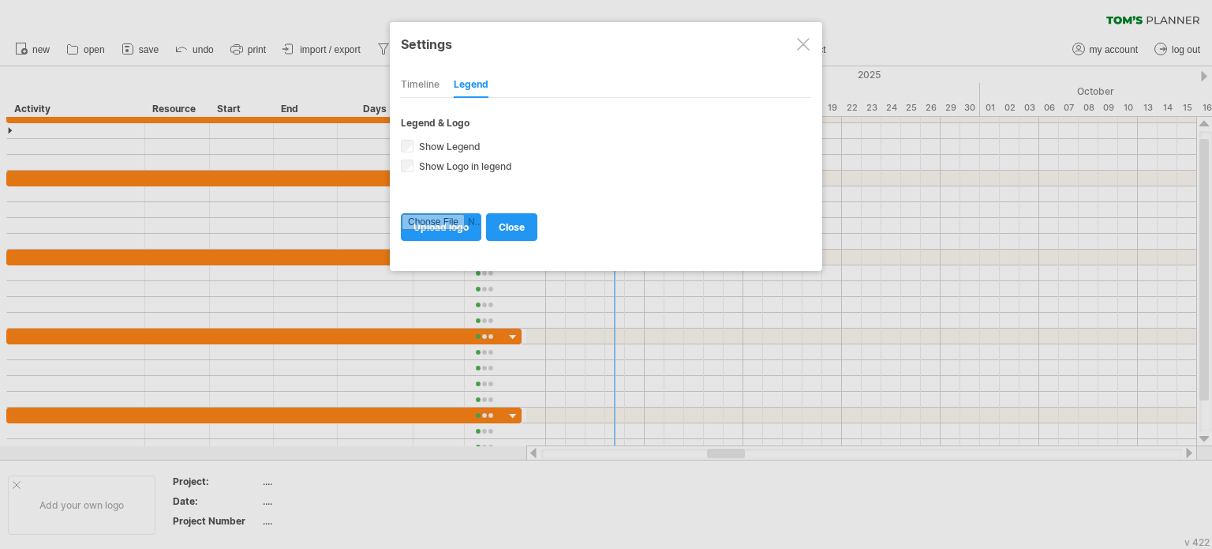
click at [803, 46] on div at bounding box center [803, 44] width 13 height 13
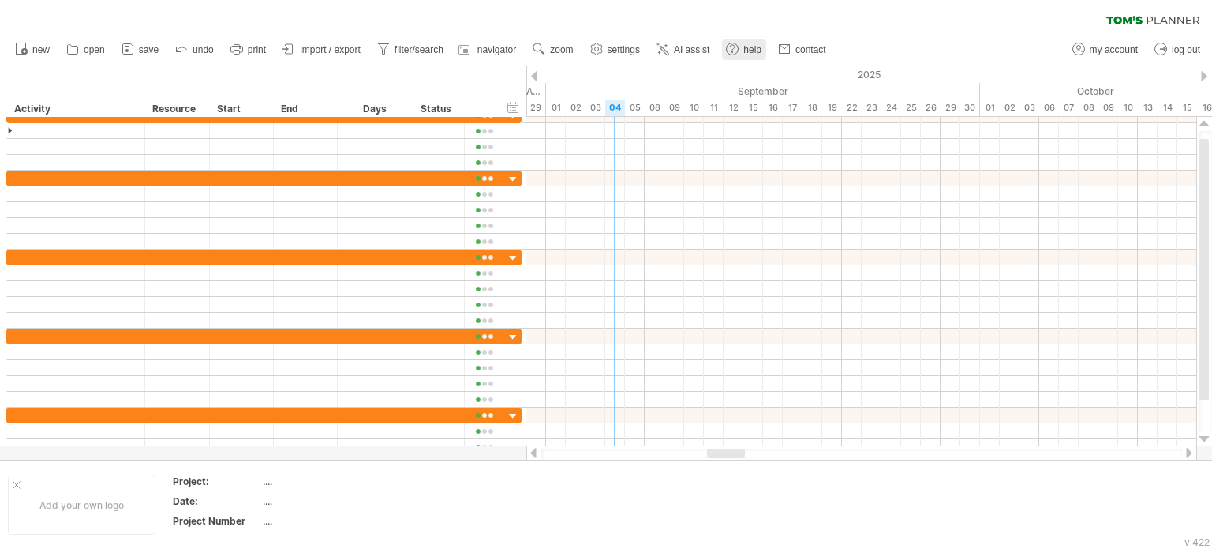
click at [736, 50] on use at bounding box center [733, 49] width 16 height 16
